Goal: Information Seeking & Learning: Learn about a topic

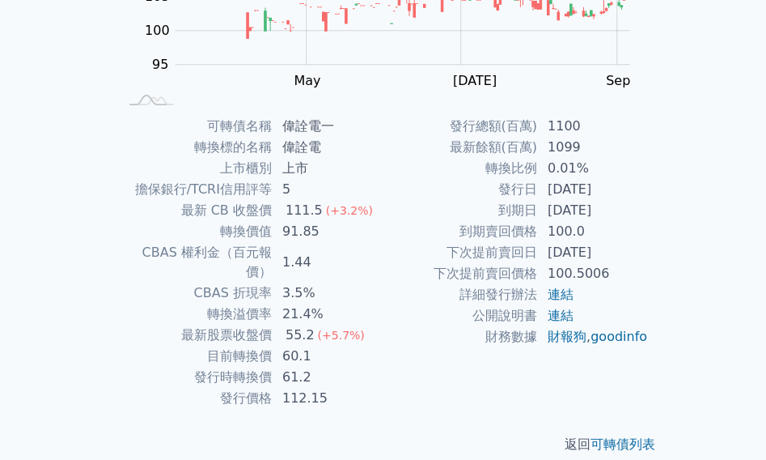
scroll to position [290, 0]
click at [575, 124] on td "1100" at bounding box center [593, 125] width 111 height 21
click at [565, 124] on td "1100" at bounding box center [593, 125] width 111 height 21
click at [559, 125] on td "1100" at bounding box center [593, 125] width 111 height 21
click at [549, 129] on td "1100" at bounding box center [593, 125] width 111 height 21
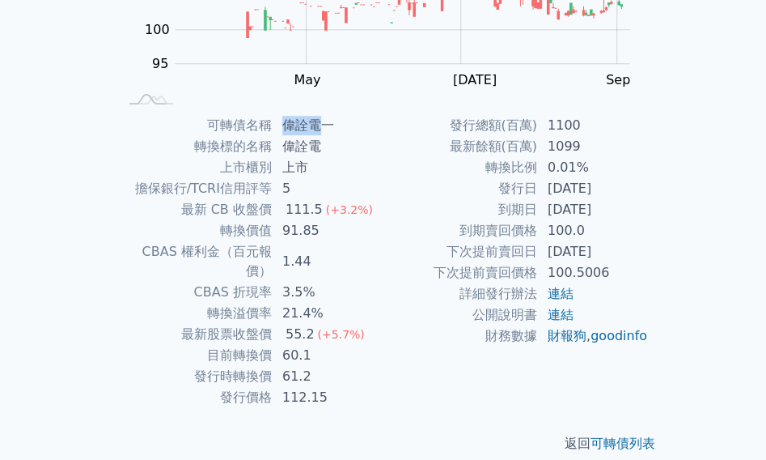
drag, startPoint x: 286, startPoint y: 125, endPoint x: 318, endPoint y: 129, distance: 31.8
click at [318, 129] on td "偉詮電一" at bounding box center [328, 125] width 111 height 21
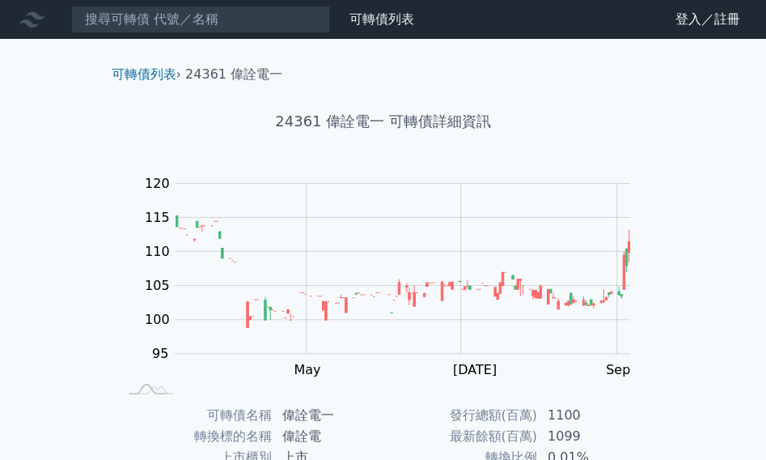
click at [110, 33] on nav "可轉債列表 財務數據 可轉債列表 財務數據 登入／註冊 登入／註冊" at bounding box center [383, 19] width 766 height 39
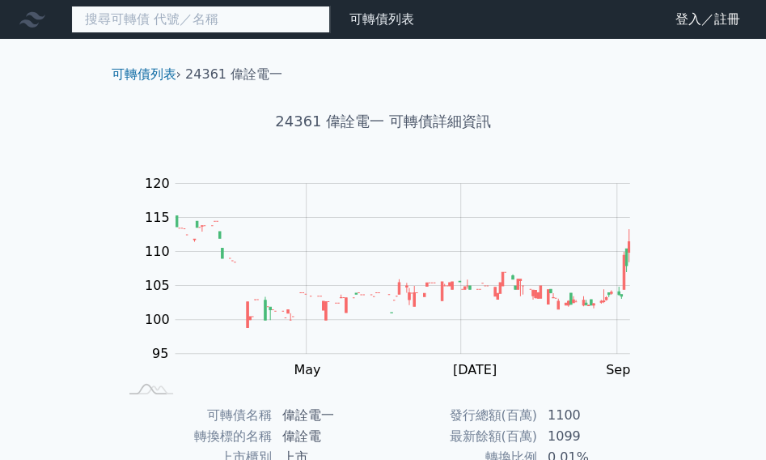
click at [142, 23] on input at bounding box center [200, 20] width 259 height 28
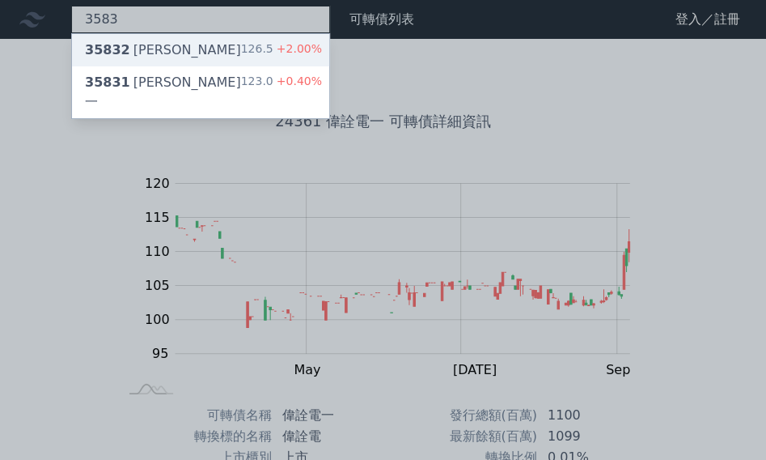
type input "3583"
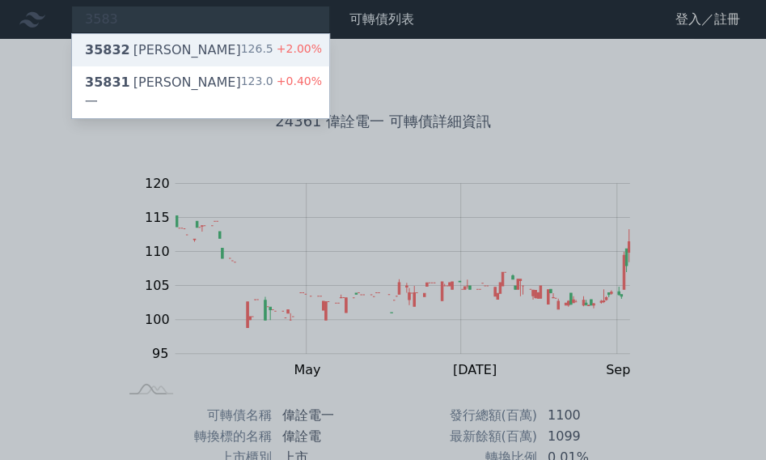
click at [149, 48] on div "35832 [PERSON_NAME]" at bounding box center [163, 49] width 156 height 19
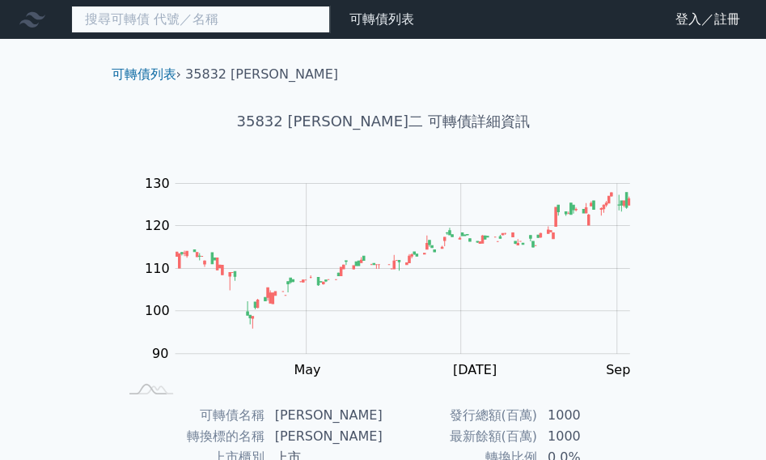
click at [178, 29] on input at bounding box center [200, 20] width 259 height 28
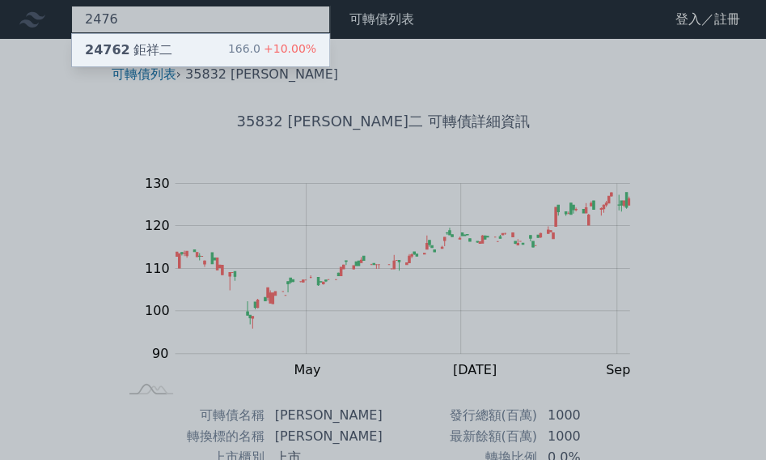
type input "2476"
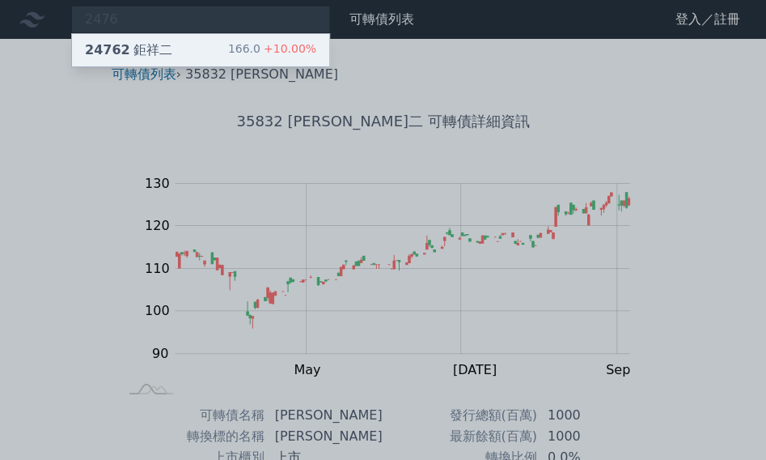
click at [189, 46] on div "24762 鉅祥二 166.0 +10.00%" at bounding box center [200, 50] width 257 height 32
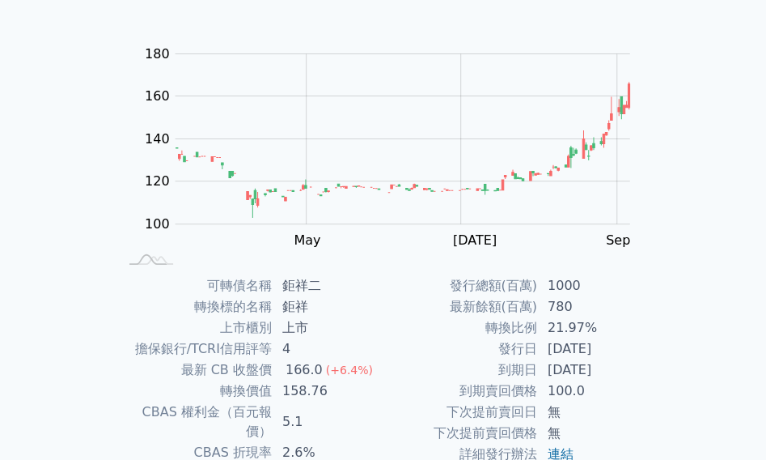
scroll to position [162, 0]
